Goal: Information Seeking & Learning: Learn about a topic

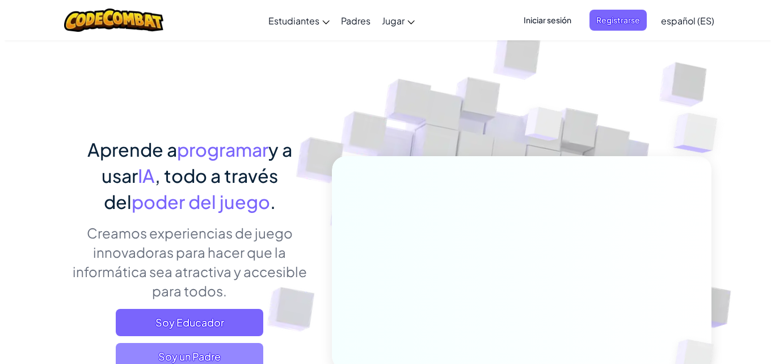
scroll to position [57, 0]
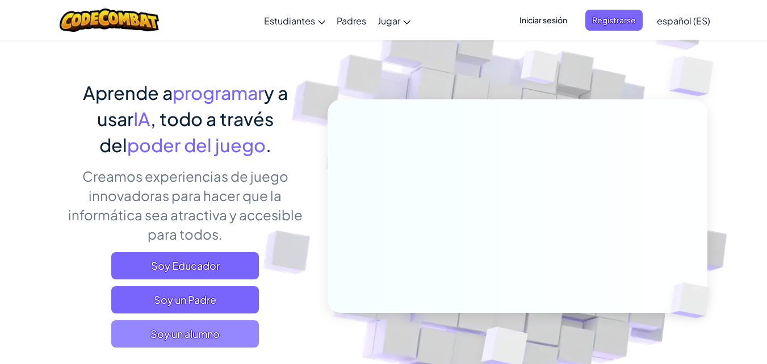
click at [196, 324] on span "Soy un alumno" at bounding box center [185, 333] width 148 height 27
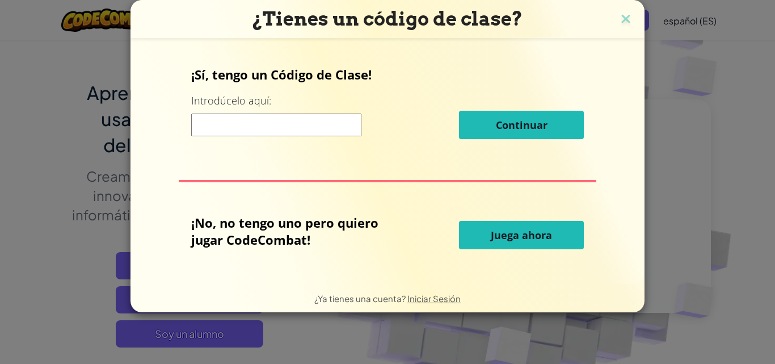
click at [541, 235] on span "Juega ahora" at bounding box center [521, 235] width 61 height 14
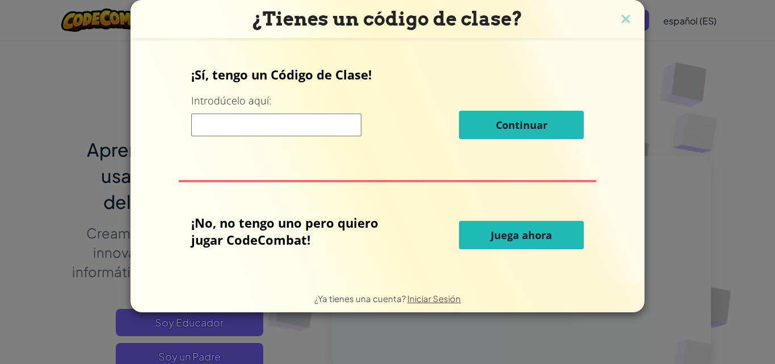
click at [525, 234] on span "Juega ahora" at bounding box center [521, 235] width 61 height 14
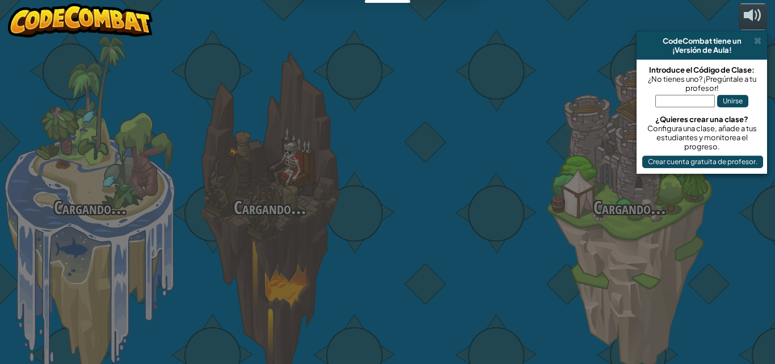
click at [504, 233] on div at bounding box center [450, 180] width 180 height 360
select select "es-ES"
